Goal: Check status: Check status

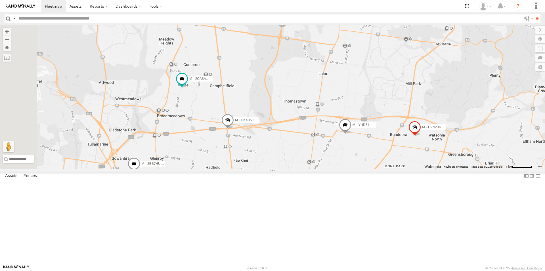
click at [234, 129] on span at bounding box center [227, 121] width 12 height 15
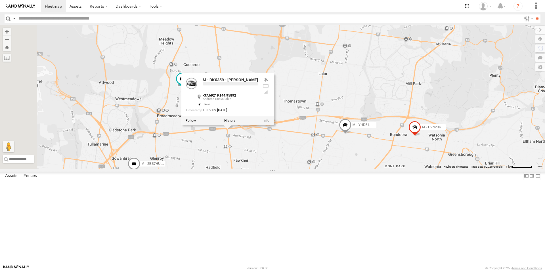
click at [285, 169] on div "M - CZ65YA - [PERSON_NAME] M - 2DA6XD - [PERSON_NAME] M - EVN23K - [PERSON_NAME…" at bounding box center [272, 97] width 545 height 144
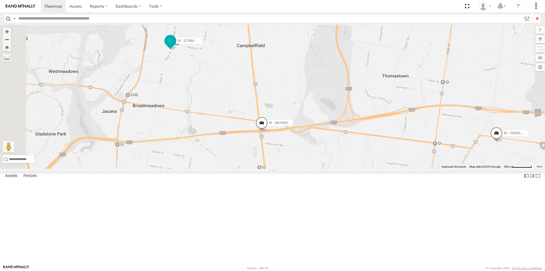
click at [175, 46] on span at bounding box center [170, 41] width 10 height 10
click at [246, 142] on div "M - CZ65YA - [PERSON_NAME] M - 2DA6XD - [PERSON_NAME] M - EVN23K - [PERSON_NAME…" at bounding box center [272, 97] width 545 height 144
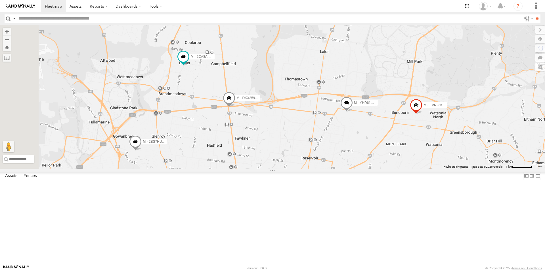
drag, startPoint x: 256, startPoint y: 188, endPoint x: 241, endPoint y: 188, distance: 15.0
click at [269, 169] on div "M - CZ65YA - [PERSON_NAME] M - 2DA6XD - [PERSON_NAME] M - EVN23K - [PERSON_NAME…" at bounding box center [272, 97] width 545 height 144
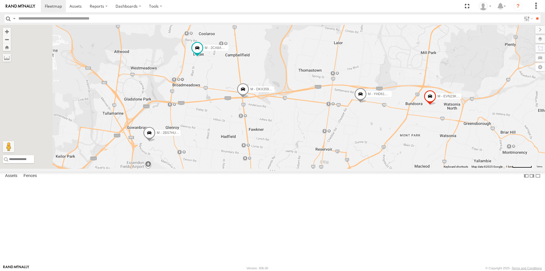
click at [155, 142] on span at bounding box center [149, 134] width 12 height 15
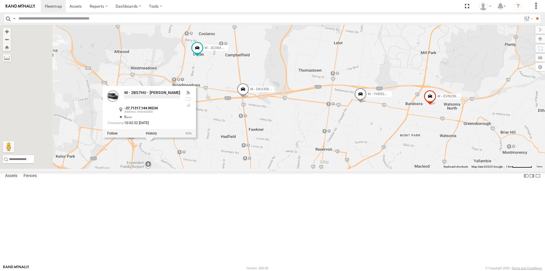
click at [313, 169] on div "M - CZ65YA - [PERSON_NAME] M - 2DA6XD - [PERSON_NAME] M - EVN23K - [PERSON_NAME…" at bounding box center [272, 97] width 545 height 144
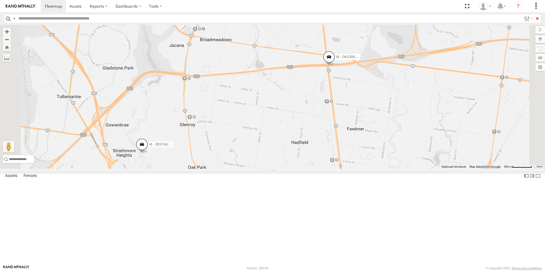
drag, startPoint x: 194, startPoint y: 172, endPoint x: 222, endPoint y: 160, distance: 30.3
click at [222, 160] on div "M - CZ65YA - [PERSON_NAME] M - 2DA6XD - [PERSON_NAME] M - EVN23K - [PERSON_NAME…" at bounding box center [272, 97] width 545 height 144
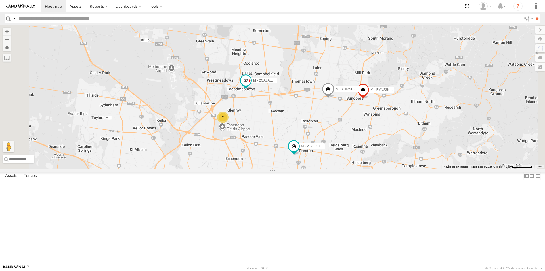
click at [251, 86] on span at bounding box center [246, 80] width 10 height 10
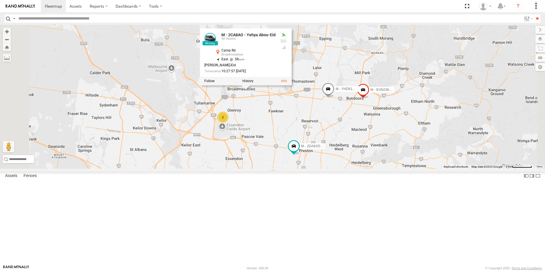
click at [336, 162] on div "M - EVN23K - [PERSON_NAME] M - 2DA6XD - [PERSON_NAME] M - YHD61W - [PERSON_NAME…" at bounding box center [272, 97] width 545 height 144
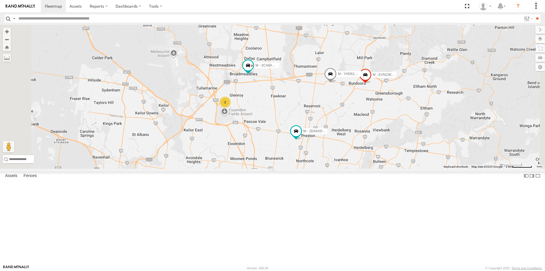
drag, startPoint x: 345, startPoint y: 165, endPoint x: 349, endPoint y: 123, distance: 42.7
click at [349, 123] on div "M - EVN23K - [PERSON_NAME] M - 2DA6XD - [PERSON_NAME] M - YHD61W - [PERSON_NAME…" at bounding box center [272, 97] width 545 height 144
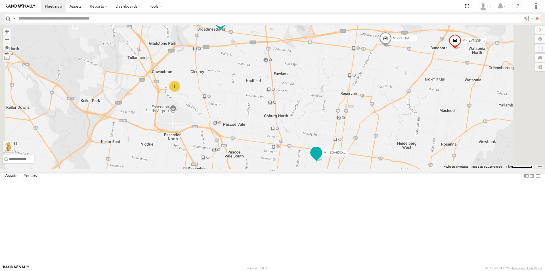
click at [321, 158] on span at bounding box center [316, 153] width 10 height 10
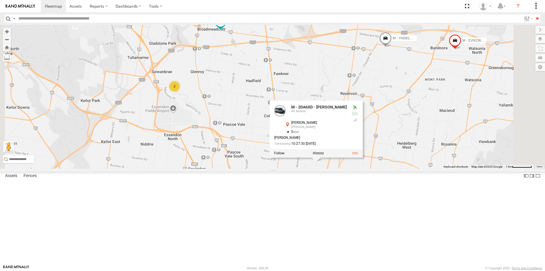
click at [372, 169] on div "M - EVN23K - [PERSON_NAME] M - 2DA6XD - [PERSON_NAME] M - YHD61W - [PERSON_NAME…" at bounding box center [272, 97] width 545 height 144
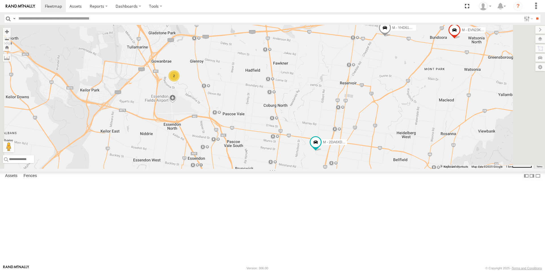
drag, startPoint x: 354, startPoint y: 216, endPoint x: 353, endPoint y: 201, distance: 14.8
click at [353, 169] on div "M - EVN23K - [PERSON_NAME] M - 2DA6XD - [PERSON_NAME] M - YHD61W - [PERSON_NAME…" at bounding box center [272, 97] width 545 height 144
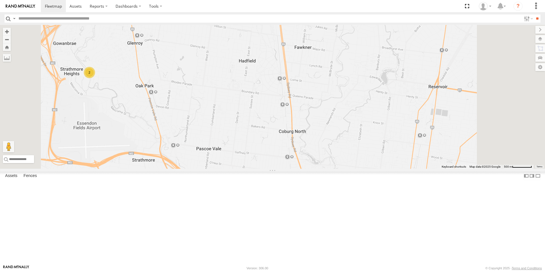
drag, startPoint x: 315, startPoint y: 115, endPoint x: 314, endPoint y: 152, distance: 36.6
click at [314, 152] on div "M - EVN23K - [PERSON_NAME] M - 2DA6XD - [PERSON_NAME] M - YHD61W - [PERSON_NAME…" at bounding box center [272, 97] width 545 height 144
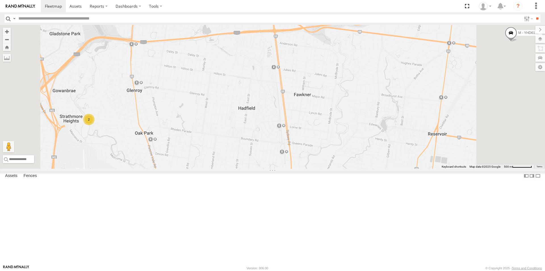
drag, startPoint x: 256, startPoint y: 109, endPoint x: 256, endPoint y: 118, distance: 9.1
click at [256, 118] on div "M - EVN23K - [PERSON_NAME] M - 2DA6XD - [PERSON_NAME] M - YHD61W - [PERSON_NAME…" at bounding box center [272, 97] width 545 height 144
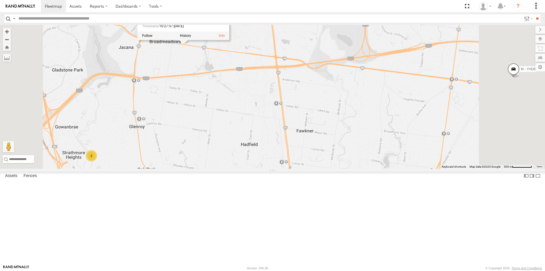
click at [255, 114] on div "M - EVN23K - [PERSON_NAME] M - 2DA6XD - [PERSON_NAME] M - YHD61W - [PERSON_NAME…" at bounding box center [272, 97] width 545 height 144
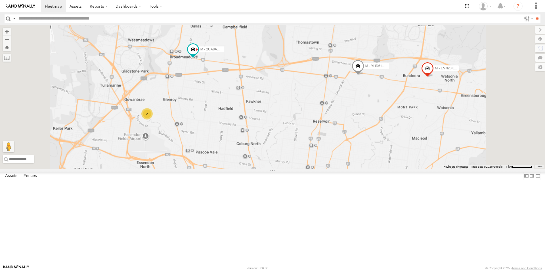
drag, startPoint x: 304, startPoint y: 146, endPoint x: 300, endPoint y: 126, distance: 20.9
click at [300, 126] on div "M - EVN23K - [PERSON_NAME] M - 2DA6XD - [PERSON_NAME] M - YHD61W - [PERSON_NAME…" at bounding box center [272, 97] width 545 height 144
